Goal: Task Accomplishment & Management: Manage account settings

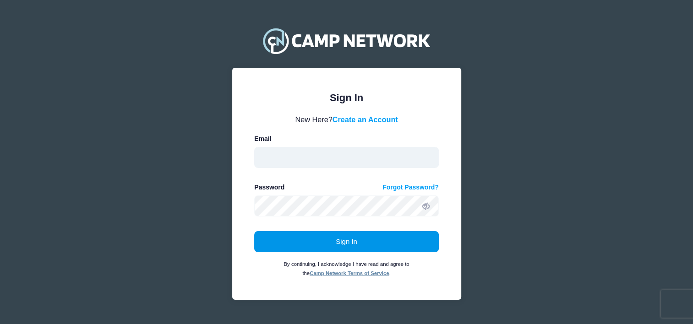
type input "[EMAIL_ADDRESS][DOMAIN_NAME]"
click at [373, 241] on button "Sign In" at bounding box center [346, 241] width 185 height 21
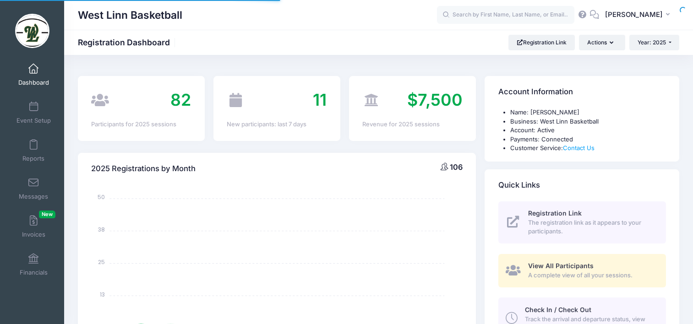
select select
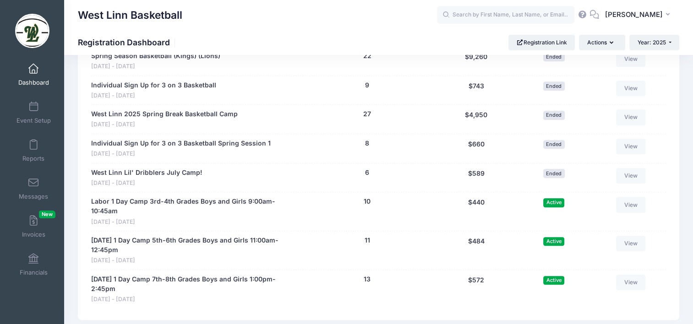
scroll to position [550, 0]
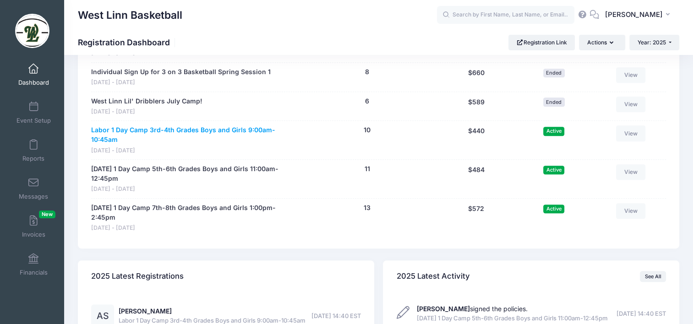
click at [260, 126] on link "Labor 1 Day Camp 3rd-4th Grades Boys and Girls 9:00am-10:45am" at bounding box center [192, 134] width 202 height 19
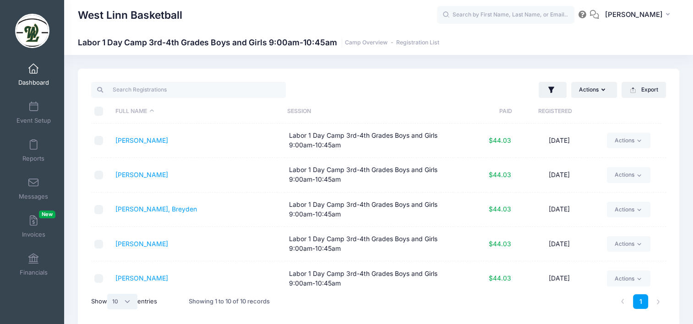
click at [129, 303] on select "All 10 25 50" at bounding box center [122, 302] width 30 height 16
select select "25"
click at [109, 294] on select "All 10 25 50" at bounding box center [122, 302] width 30 height 16
click at [24, 72] on link "Dashboard" at bounding box center [34, 75] width 44 height 32
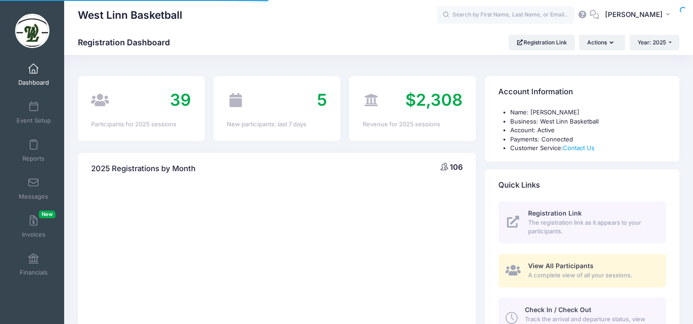
select select
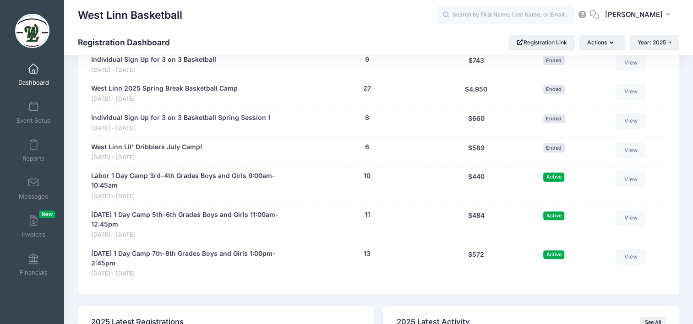
scroll to position [550, 0]
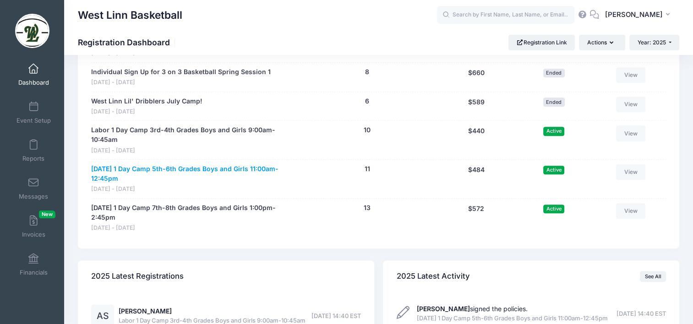
click at [227, 168] on link "Labor Day 1 Day Camp 5th-6th Grades Boys and Girls 11:00am-12:45pm" at bounding box center [192, 173] width 202 height 19
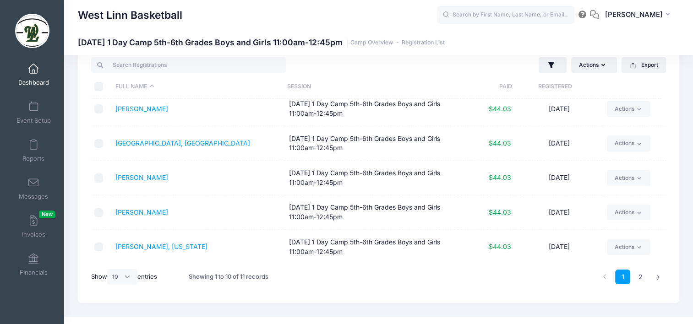
scroll to position [38, 0]
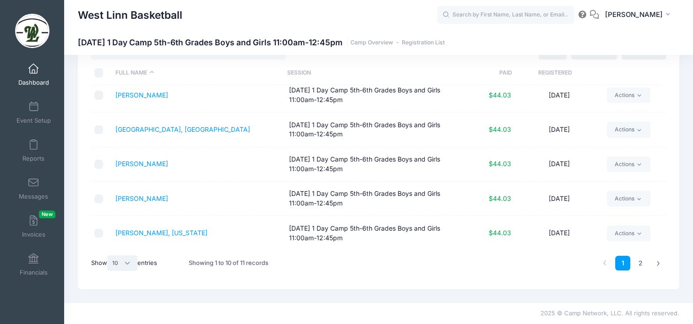
click at [126, 268] on select "All 10 25 50" at bounding box center [122, 264] width 30 height 16
select select "25"
click at [109, 256] on select "All 10 25 50" at bounding box center [122, 264] width 30 height 16
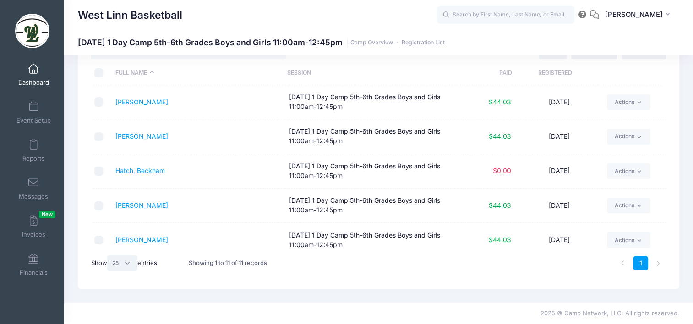
scroll to position [214, 0]
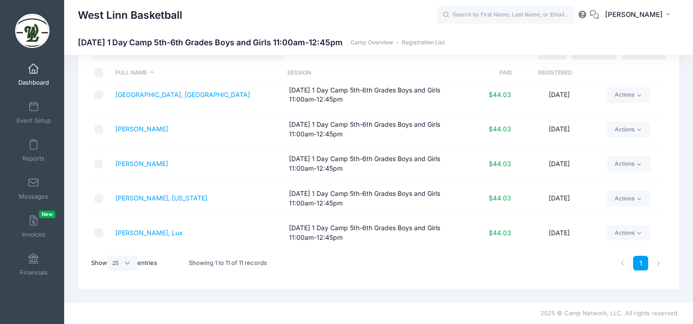
click at [33, 71] on span at bounding box center [33, 69] width 0 height 10
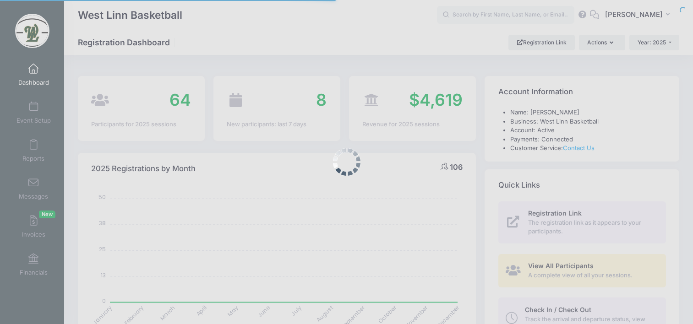
select select
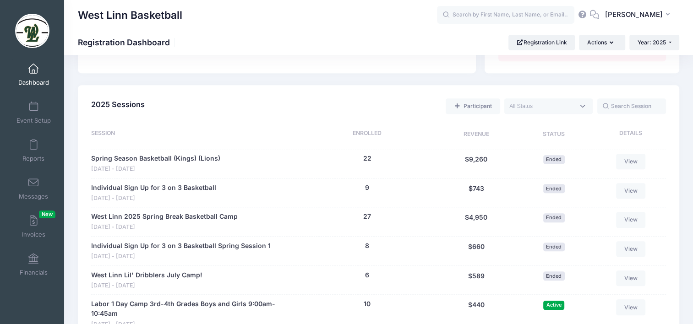
scroll to position [321, 0]
